Goal: Task Accomplishment & Management: Complete application form

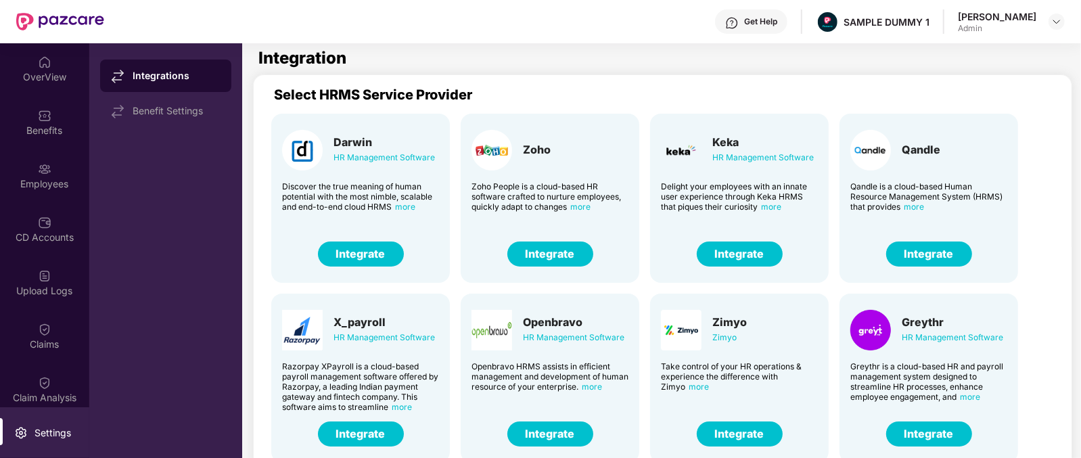
click at [33, 76] on div "OverView" at bounding box center [44, 77] width 89 height 14
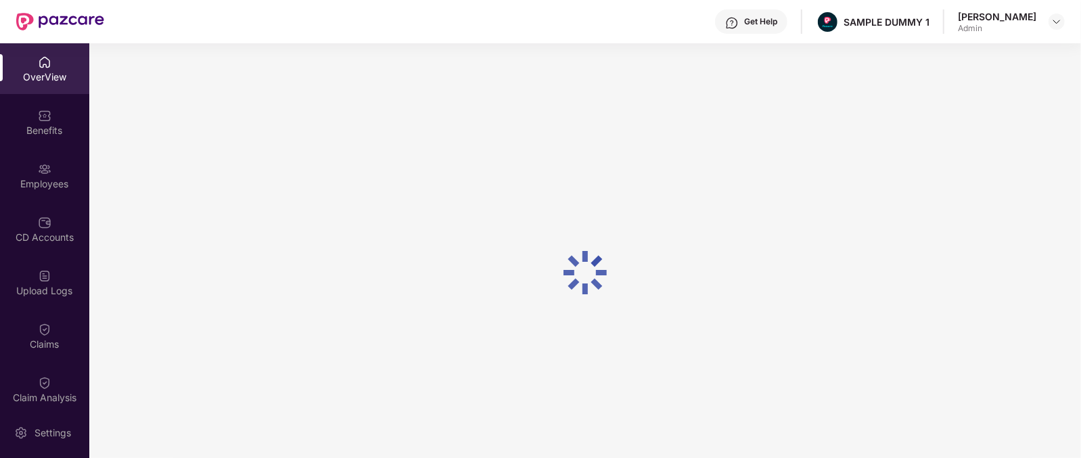
scroll to position [43, 0]
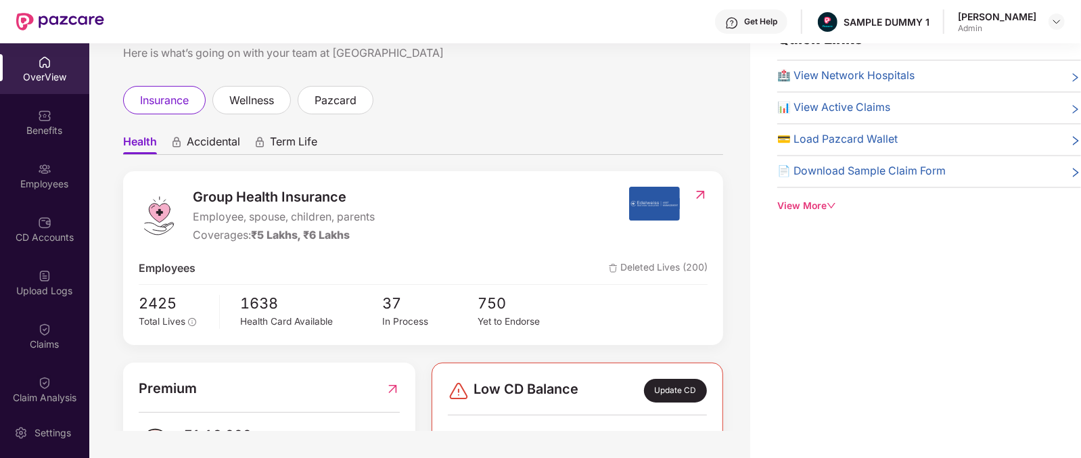
click at [225, 189] on span "Group Health Insurance" at bounding box center [284, 197] width 182 height 21
click at [203, 135] on span "Accidental" at bounding box center [213, 145] width 53 height 20
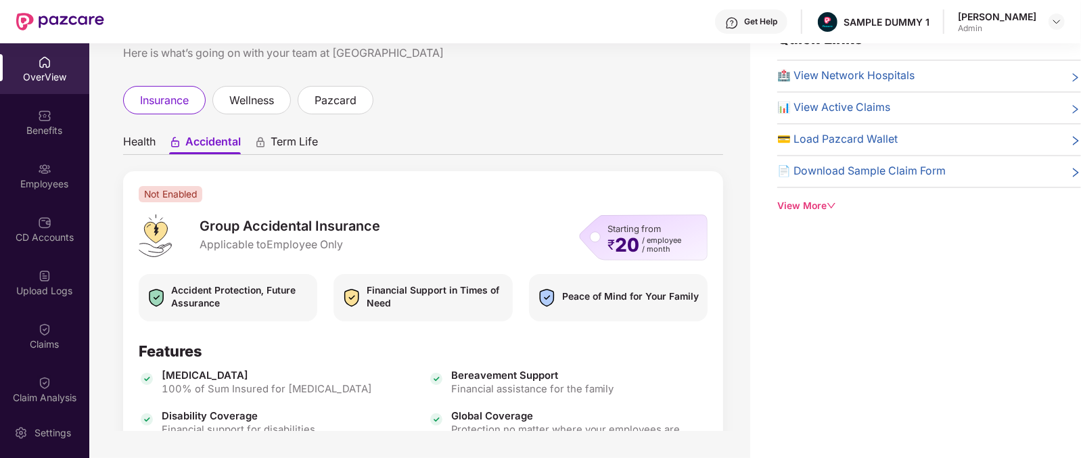
click at [307, 147] on span "Term Life" at bounding box center [294, 145] width 47 height 20
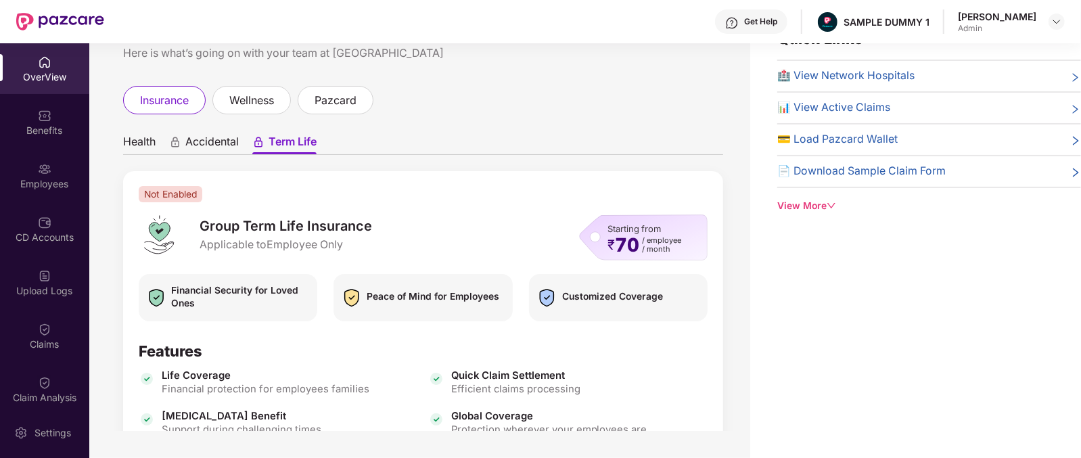
click at [135, 135] on span "Health" at bounding box center [139, 145] width 32 height 20
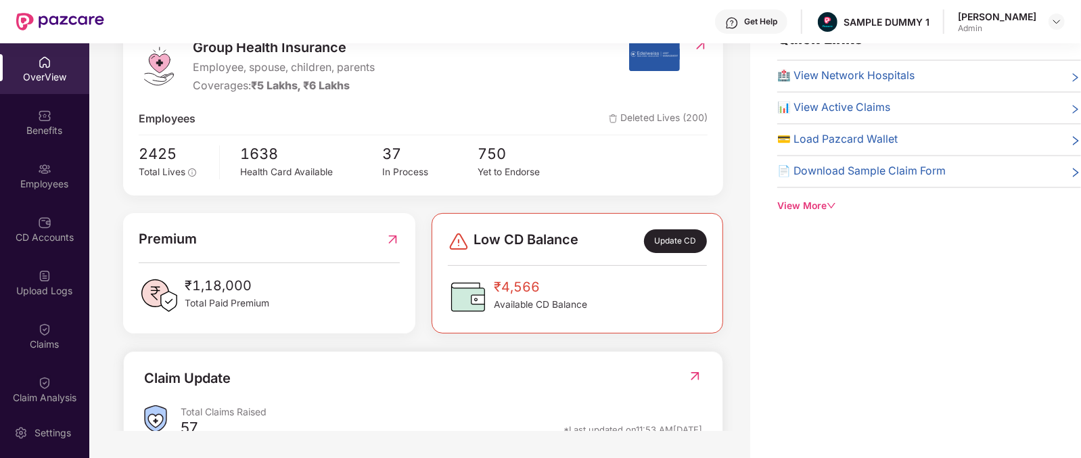
scroll to position [155, 0]
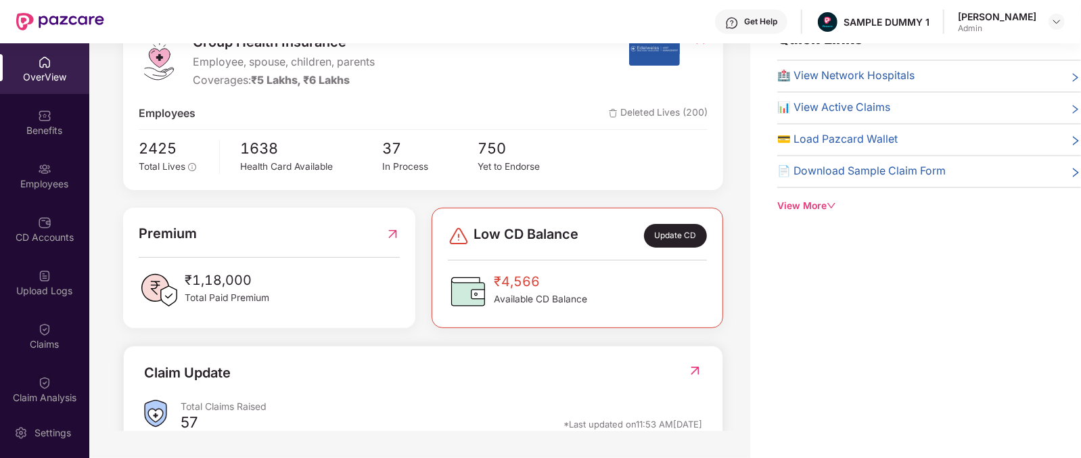
click at [218, 77] on div "Coverages: ₹5 Lakhs, ₹6 Lakhs" at bounding box center [284, 80] width 182 height 17
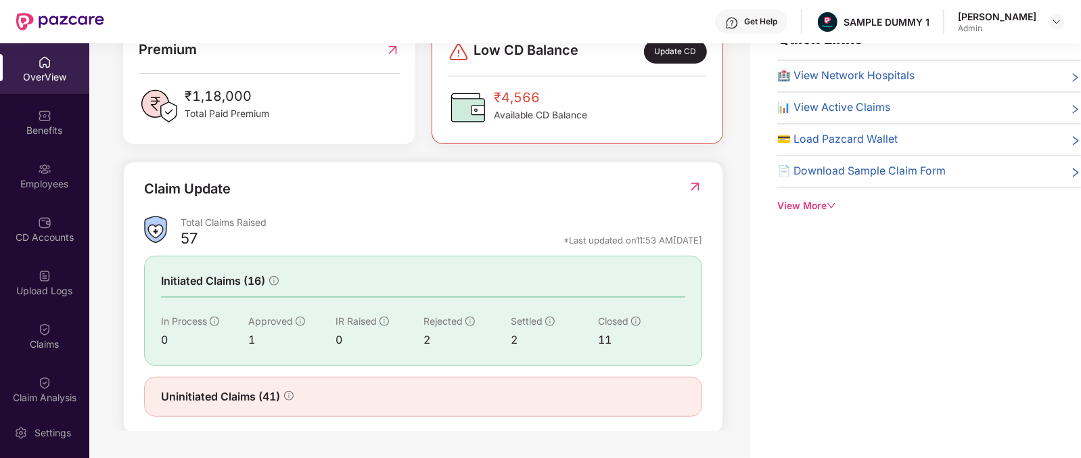
scroll to position [348, 0]
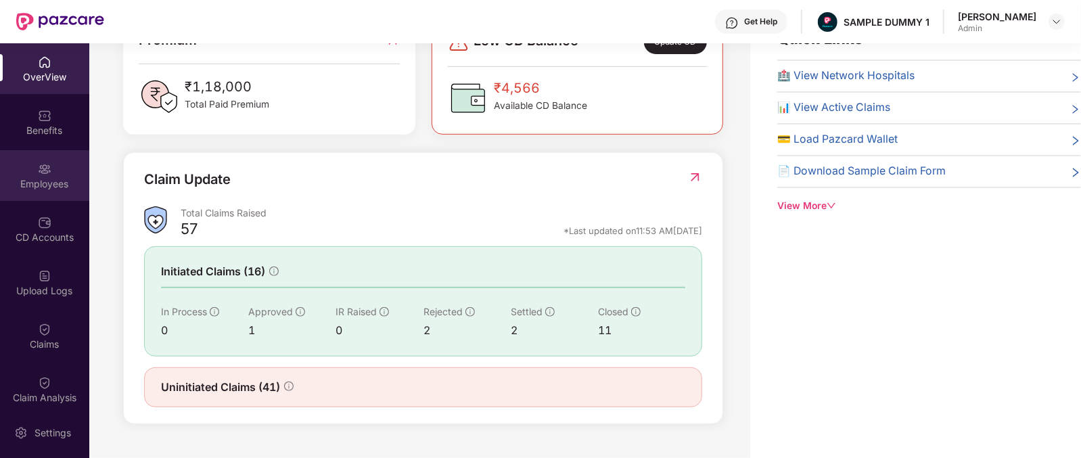
click at [23, 159] on div "Employees" at bounding box center [44, 175] width 89 height 51
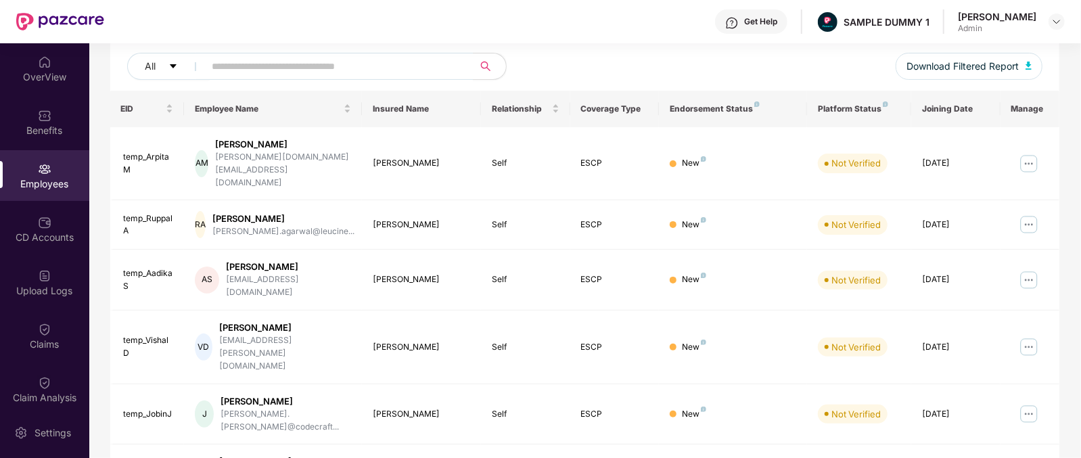
scroll to position [0, 0]
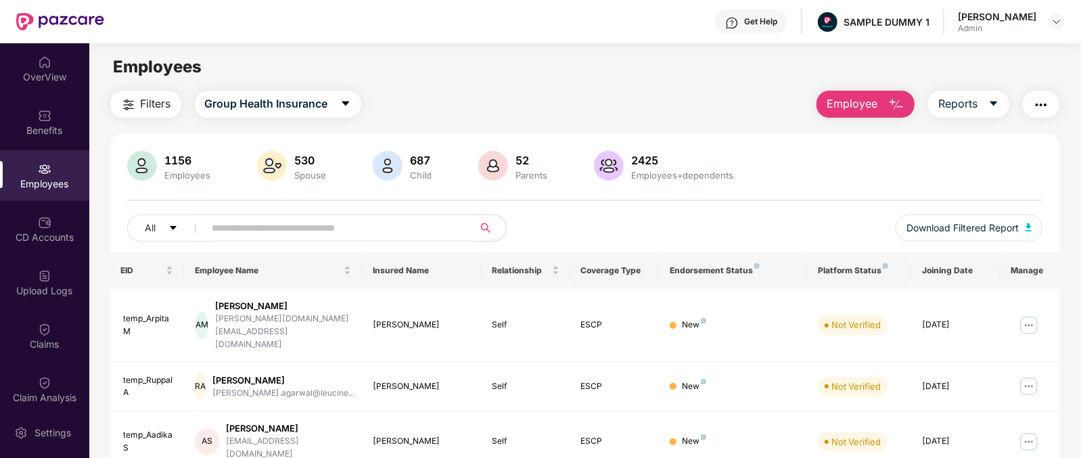
click at [879, 99] on button "Employee" at bounding box center [866, 104] width 98 height 27
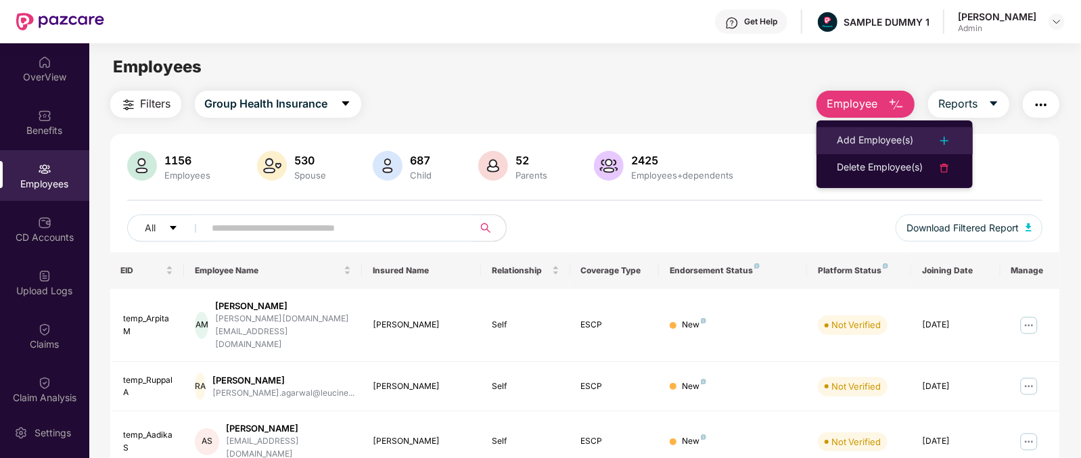
click at [896, 142] on div "Add Employee(s)" at bounding box center [875, 141] width 76 height 16
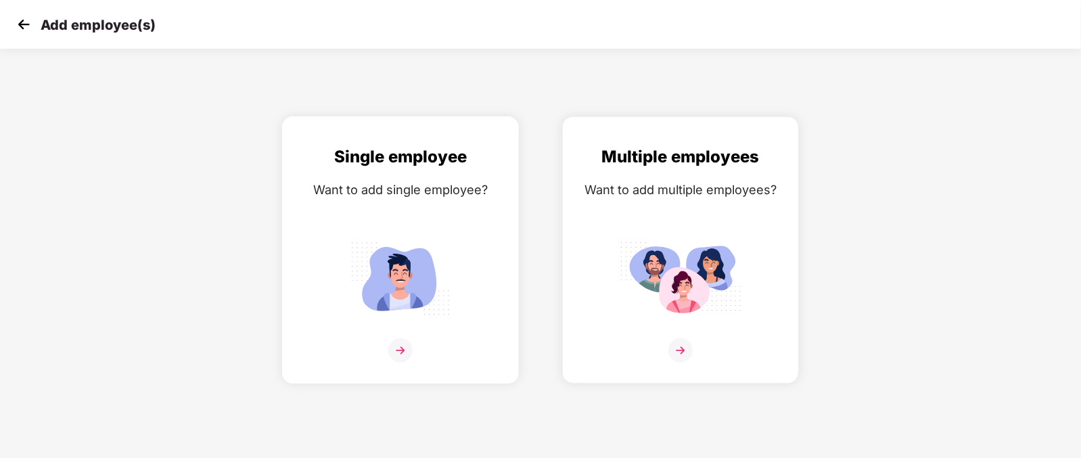
click at [369, 243] on img at bounding box center [401, 278] width 122 height 85
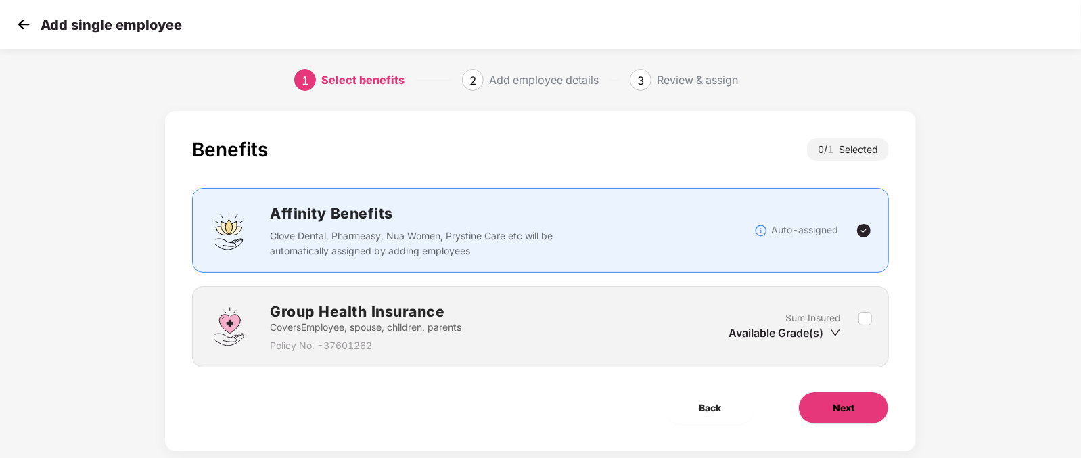
click at [831, 396] on button "Next" at bounding box center [843, 408] width 91 height 32
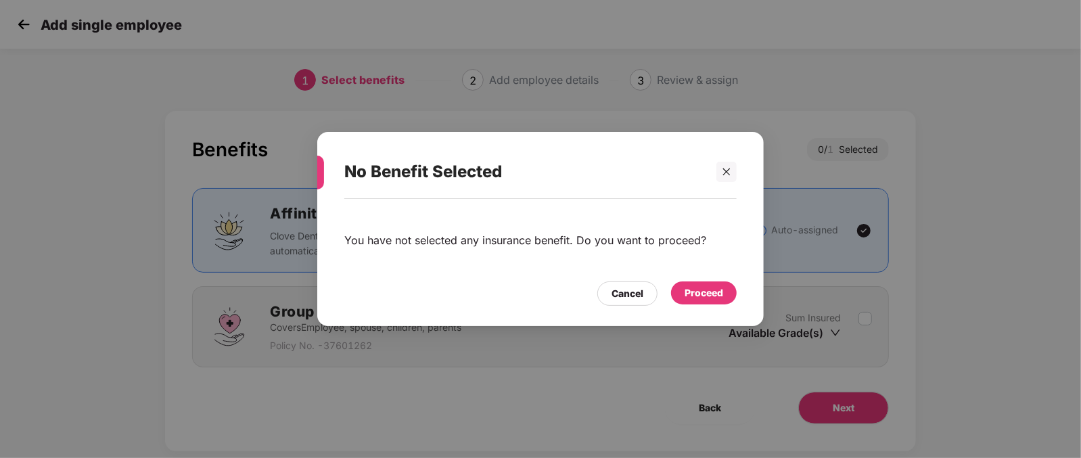
click at [685, 288] on div "Proceed" at bounding box center [704, 293] width 39 height 15
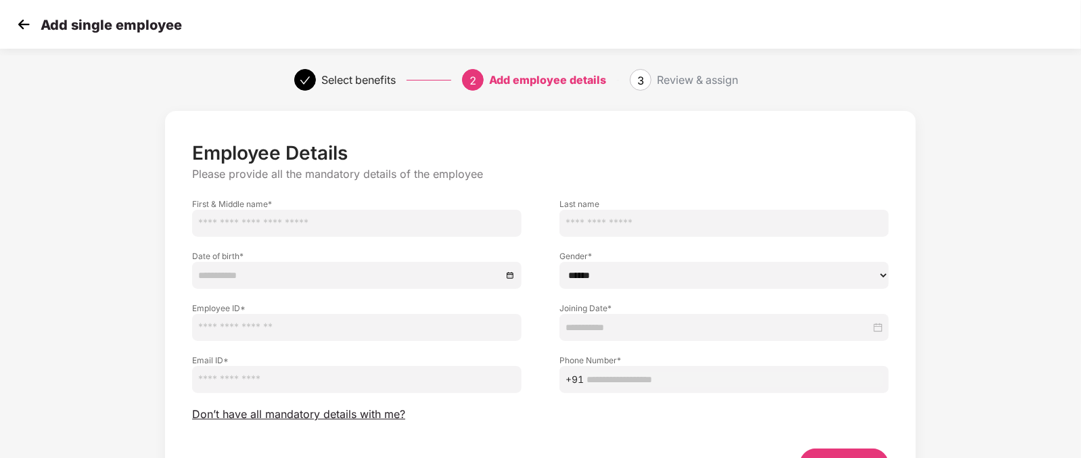
scroll to position [84, 0]
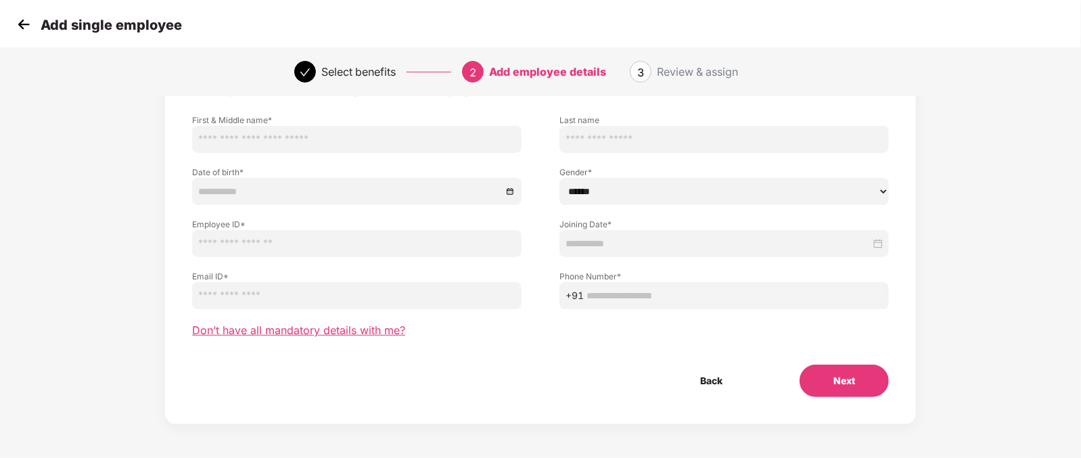
click at [315, 327] on span "Don’t have all mandatory details with me?" at bounding box center [298, 330] width 213 height 14
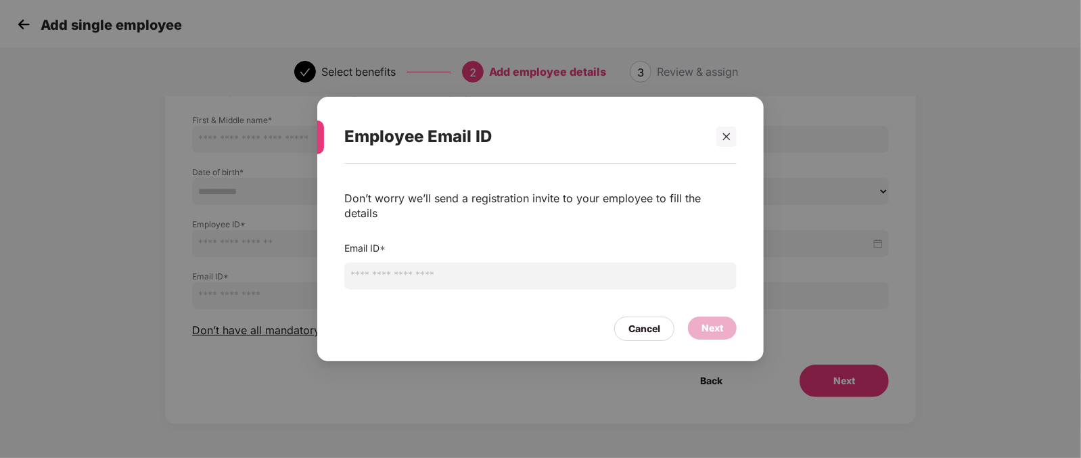
click at [449, 274] on input "email" at bounding box center [540, 276] width 392 height 27
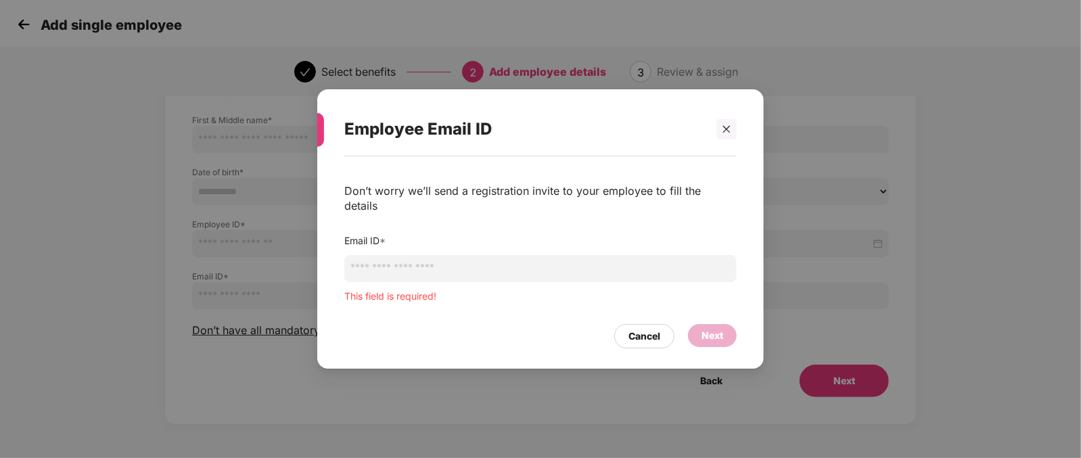
click at [631, 317] on div "Cancel Next" at bounding box center [540, 332] width 392 height 31
click at [654, 329] on div "Cancel" at bounding box center [645, 336] width 32 height 15
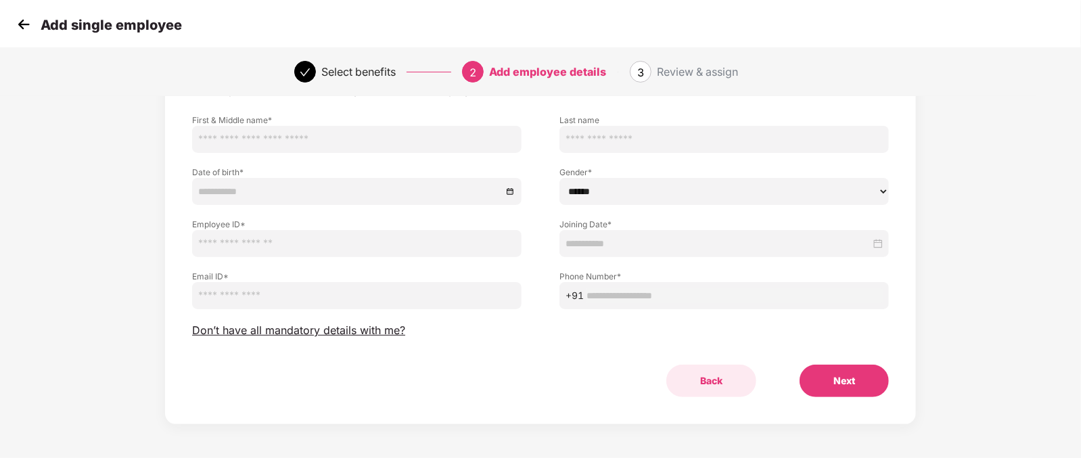
click at [704, 384] on button "Back" at bounding box center [711, 381] width 90 height 32
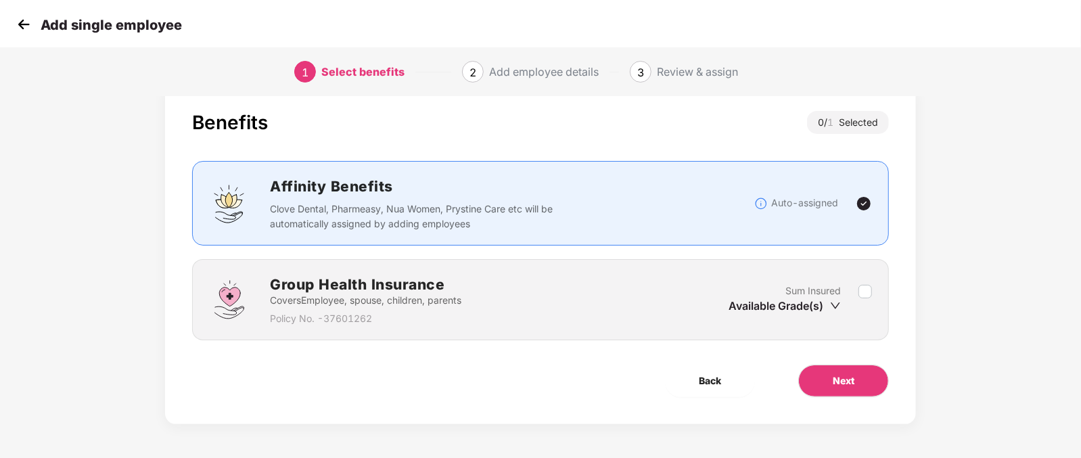
scroll to position [27, 0]
click at [687, 392] on button "Back" at bounding box center [710, 381] width 90 height 32
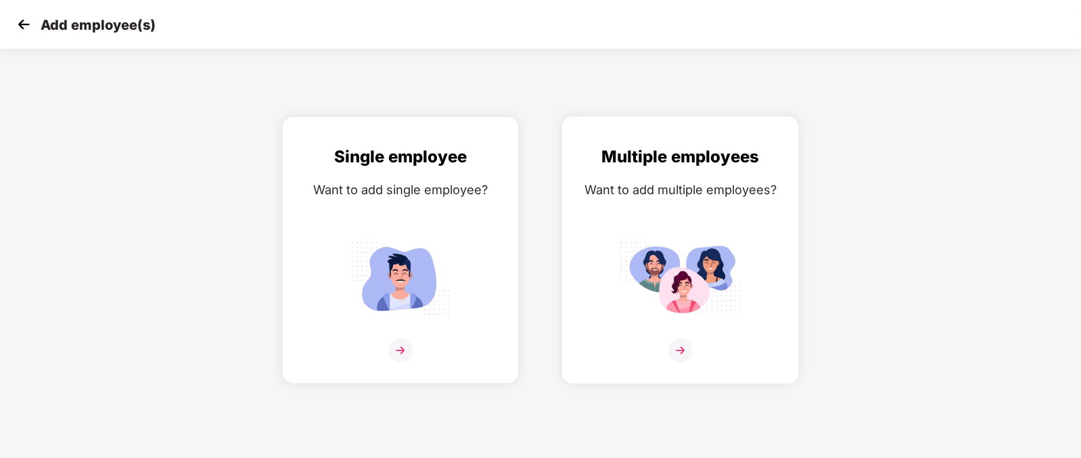
click at [687, 214] on div "Multiple employees Want to add multiple employees?" at bounding box center [680, 261] width 208 height 235
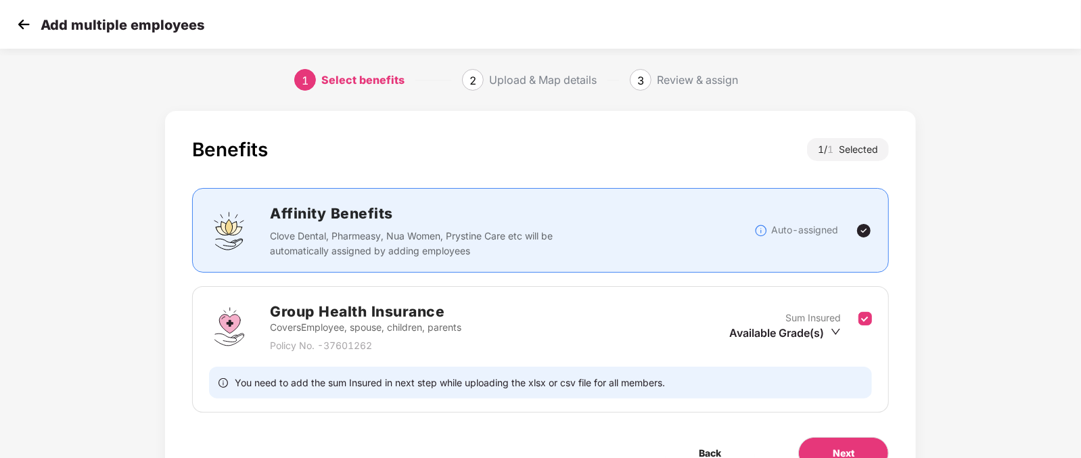
scroll to position [72, 0]
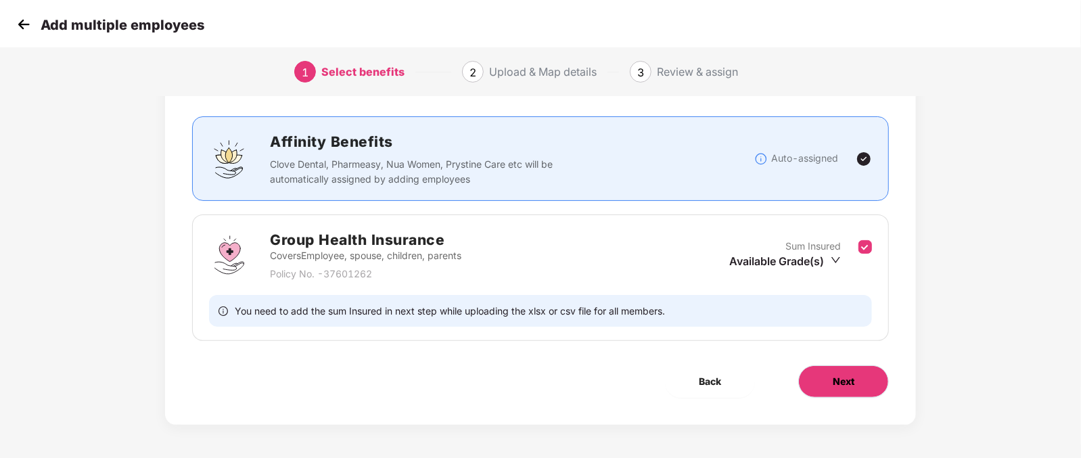
click at [853, 390] on button "Next" at bounding box center [843, 381] width 91 height 32
